Goal: Transaction & Acquisition: Purchase product/service

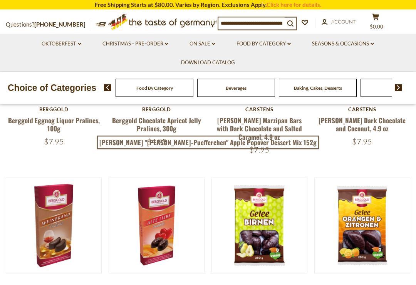
scroll to position [191, 0]
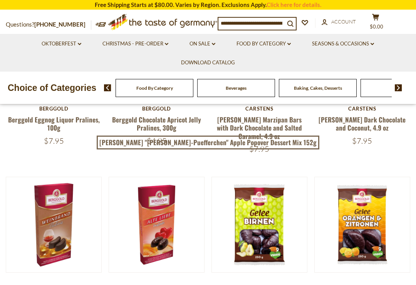
click at [226, 89] on span "Beverages" at bounding box center [236, 88] width 21 height 6
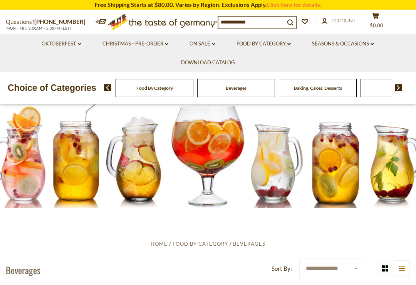
click at [402, 87] on img at bounding box center [398, 87] width 7 height 7
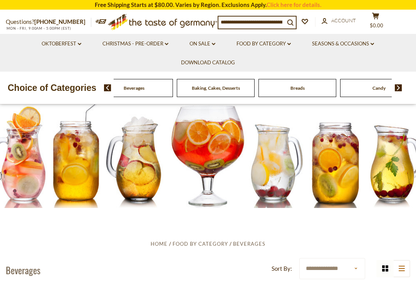
click at [401, 86] on img at bounding box center [398, 87] width 7 height 7
click at [399, 88] on img at bounding box center [398, 87] width 7 height 7
click at [400, 90] on img at bounding box center [398, 87] width 7 height 7
click at [399, 89] on img at bounding box center [398, 87] width 7 height 7
click at [398, 89] on img at bounding box center [398, 87] width 7 height 7
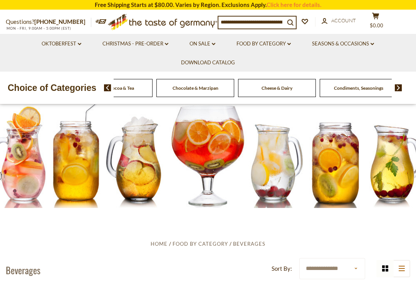
click at [251, 21] on input at bounding box center [252, 22] width 66 height 11
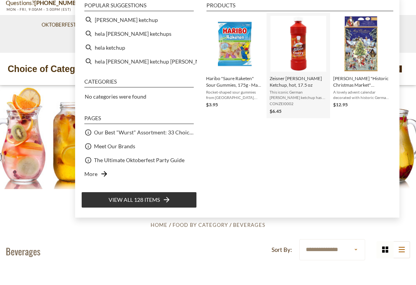
type input "***"
click at [310, 46] on img "Zeisner Curry Ketchup, hot, 17.5 oz" at bounding box center [299, 63] width 56 height 56
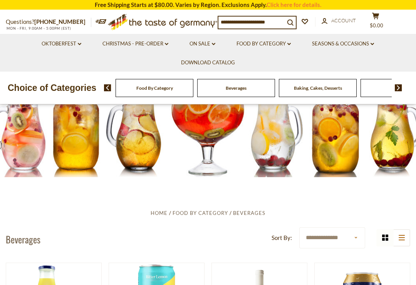
scroll to position [33, 0]
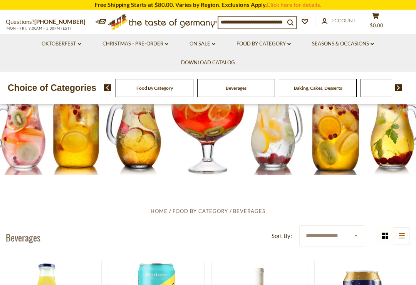
click at [246, 26] on input at bounding box center [252, 22] width 66 height 11
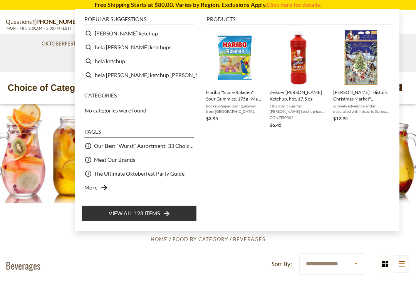
scroll to position [0, 0]
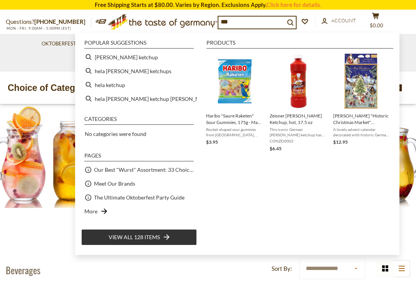
click at [117, 47] on li "Popular suggestions" at bounding box center [139, 44] width 110 height 8
click at [120, 59] on li "[PERSON_NAME] ketchup" at bounding box center [139, 57] width 116 height 14
type input "**********"
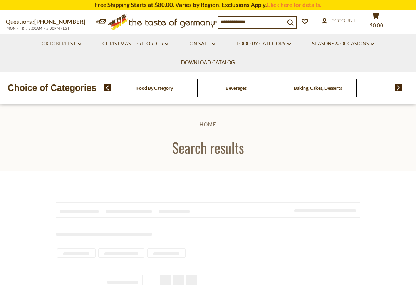
type input "**********"
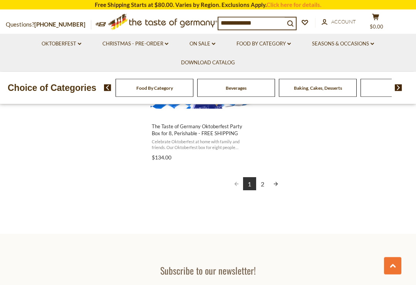
scroll to position [1422, 0]
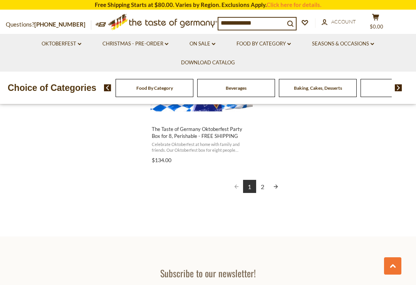
click at [266, 180] on link "2" at bounding box center [262, 186] width 13 height 13
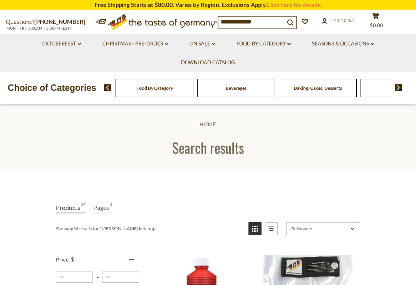
click at [293, 21] on icon "submit" at bounding box center [291, 22] width 6 height 6
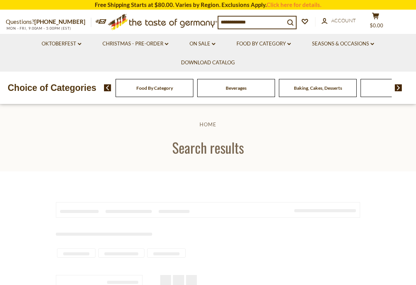
type input "**********"
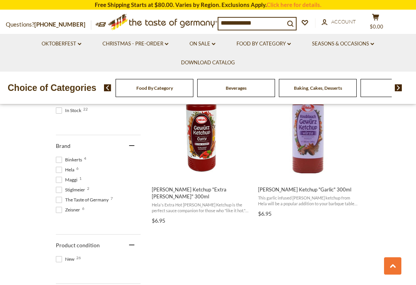
scroll to position [355, 0]
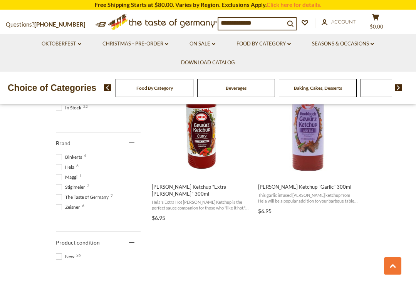
click at [216, 166] on button "Add to cart" at bounding box center [201, 169] width 101 height 17
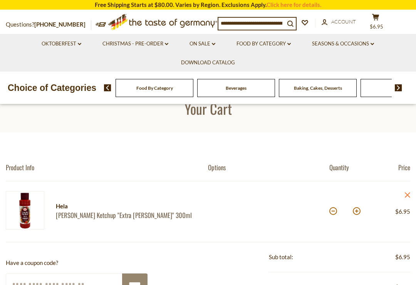
scroll to position [79, 0]
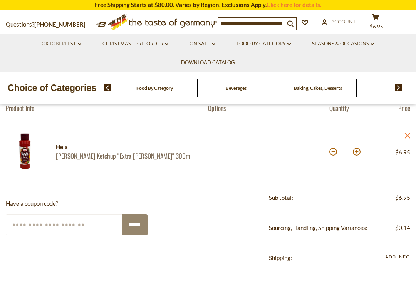
click at [357, 156] on button at bounding box center [357, 152] width 8 height 8
type input "*"
click at [398, 90] on img at bounding box center [398, 87] width 7 height 7
click at [399, 90] on img at bounding box center [398, 87] width 7 height 7
click at [401, 89] on img at bounding box center [398, 87] width 7 height 7
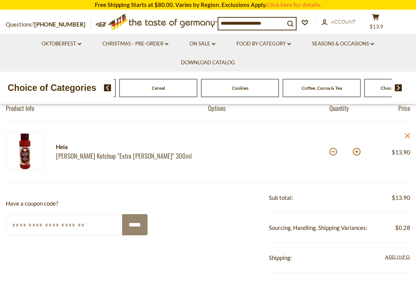
click at [400, 89] on img at bounding box center [398, 87] width 7 height 7
click at [259, 23] on input at bounding box center [252, 23] width 66 height 11
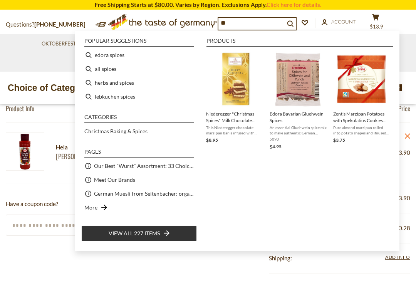
type input "*"
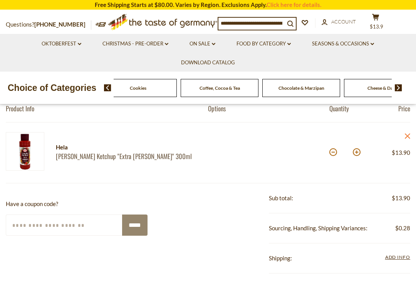
click at [248, 24] on input at bounding box center [252, 23] width 66 height 11
click at [401, 88] on img at bounding box center [398, 87] width 7 height 7
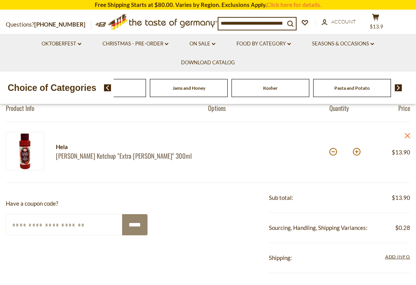
click at [206, 89] on span "Jams and Honey" at bounding box center [189, 88] width 33 height 6
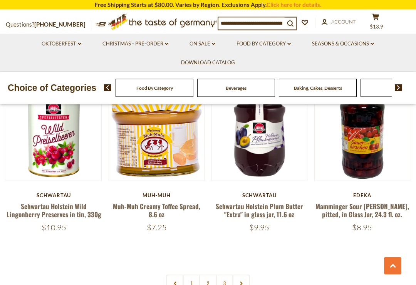
scroll to position [1605, 0]
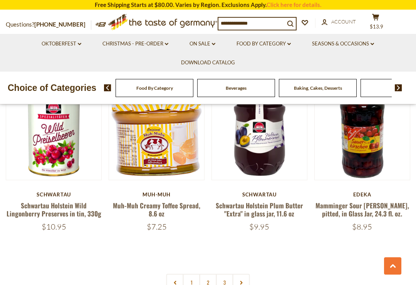
click at [211, 274] on link "2" at bounding box center [208, 282] width 17 height 17
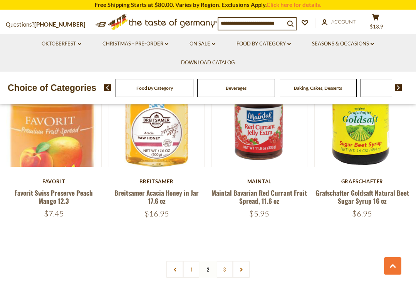
scroll to position [1602, 0]
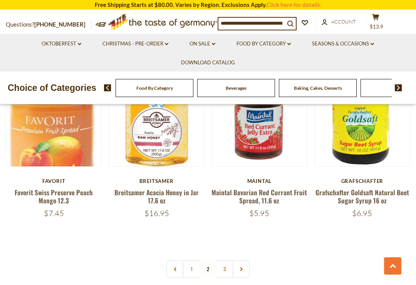
click at [227, 266] on link "3" at bounding box center [224, 269] width 17 height 17
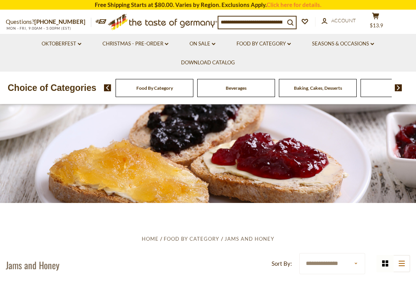
scroll to position [0, 0]
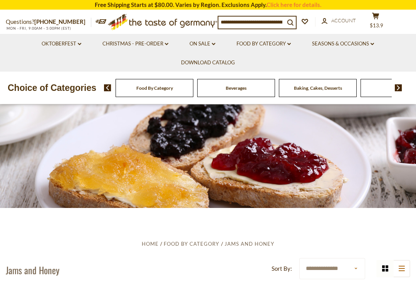
click at [238, 17] on input at bounding box center [252, 22] width 66 height 11
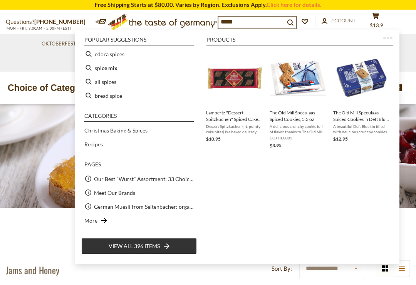
type input "******"
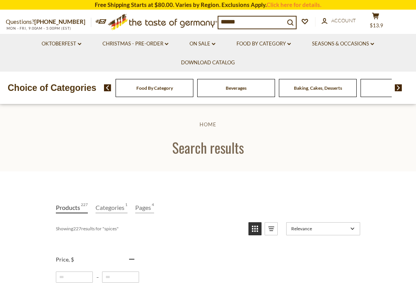
click at [226, 22] on input "******" at bounding box center [252, 22] width 66 height 11
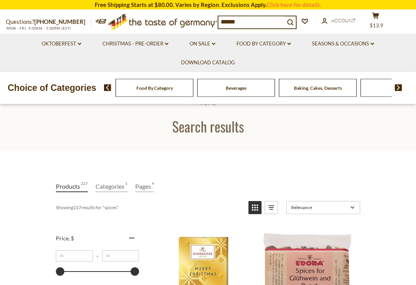
scroll to position [12, 0]
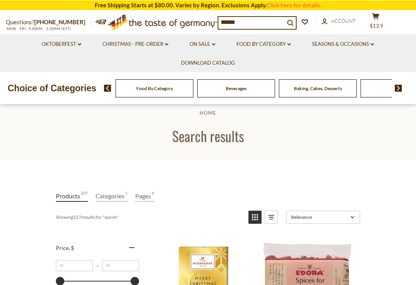
click at [252, 19] on input "******" at bounding box center [252, 22] width 66 height 11
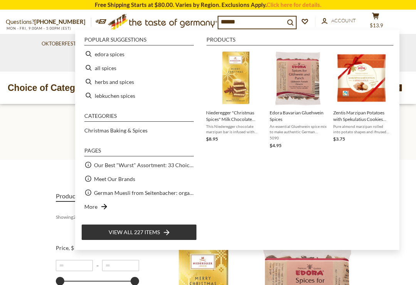
scroll to position [11, 0]
type input "*"
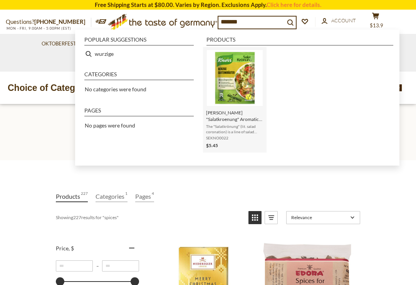
type input "*******"
click at [240, 79] on img "Instant Search Results" at bounding box center [235, 78] width 56 height 56
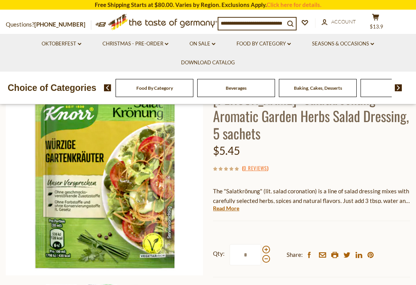
scroll to position [81, 0]
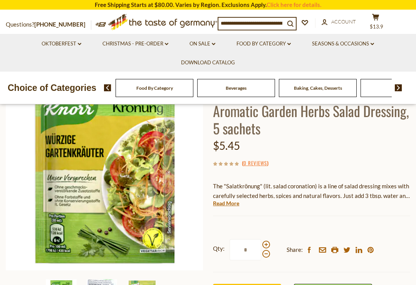
click at [232, 200] on link "Read More" at bounding box center [226, 204] width 26 height 8
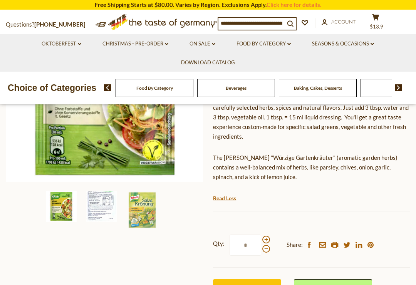
scroll to position [171, 0]
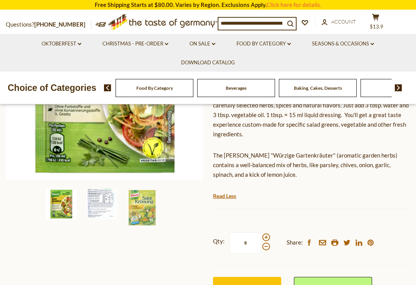
click at [105, 193] on img at bounding box center [101, 204] width 31 height 31
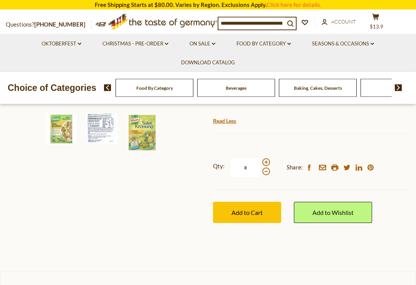
scroll to position [245, 0]
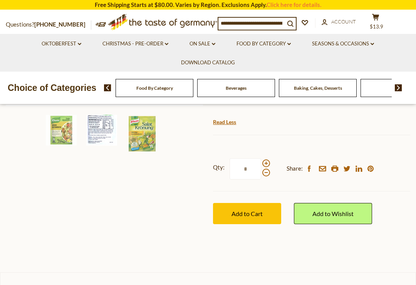
click at [264, 203] on button "Add to Cart" at bounding box center [247, 213] width 68 height 21
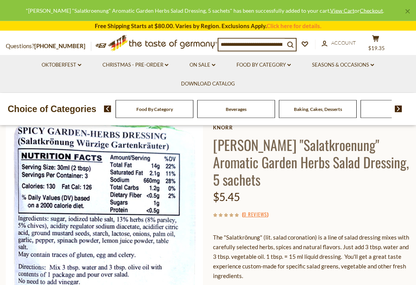
scroll to position [0, 0]
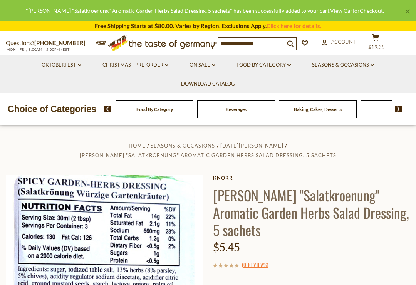
click at [378, 47] on span "$19.35" at bounding box center [377, 47] width 17 height 6
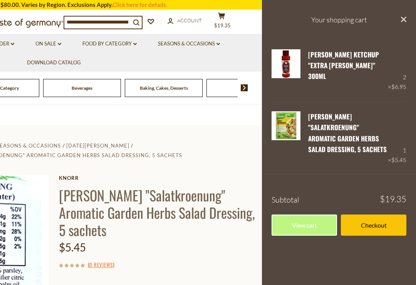
click at [381, 215] on link "Checkout" at bounding box center [374, 225] width 66 height 21
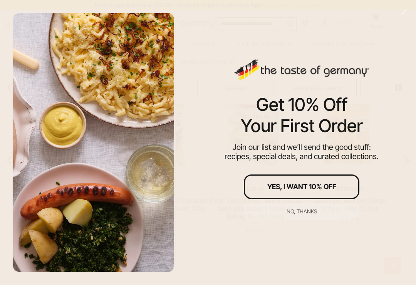
scroll to position [562, 0]
click at [304, 214] on div "No, thanks" at bounding box center [302, 211] width 30 height 5
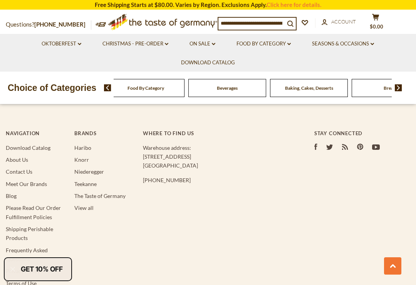
scroll to position [1405, 0]
click at [27, 157] on link "About Us" at bounding box center [17, 160] width 22 height 7
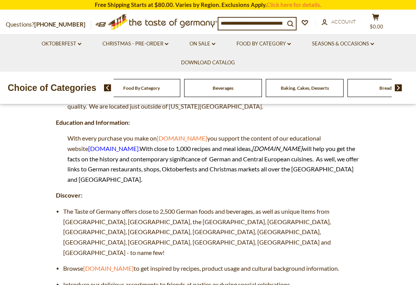
scroll to position [190, 0]
click at [118, 145] on span "Germanfoods.org" at bounding box center [113, 148] width 51 height 7
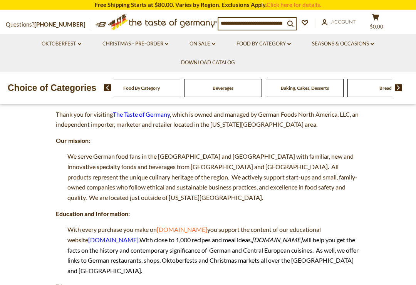
scroll to position [100, 0]
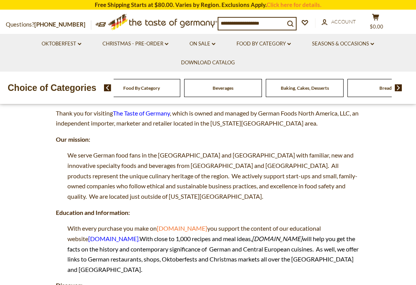
click at [126, 235] on span "Germanfoods.org" at bounding box center [113, 238] width 51 height 7
click at [121, 236] on span "Germanfoods.org" at bounding box center [113, 239] width 51 height 7
